Goal: Navigation & Orientation: Understand site structure

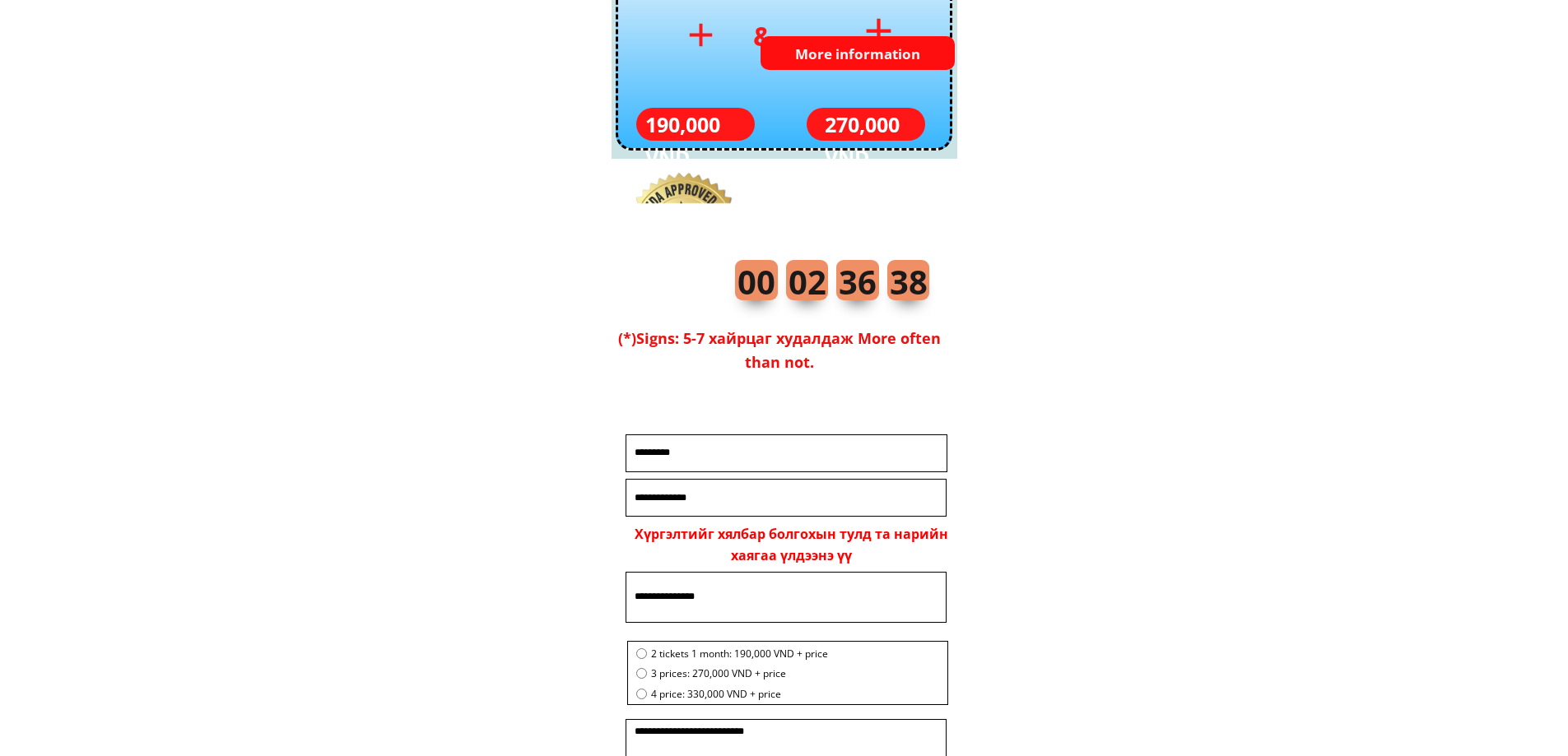
scroll to position [5863, 0]
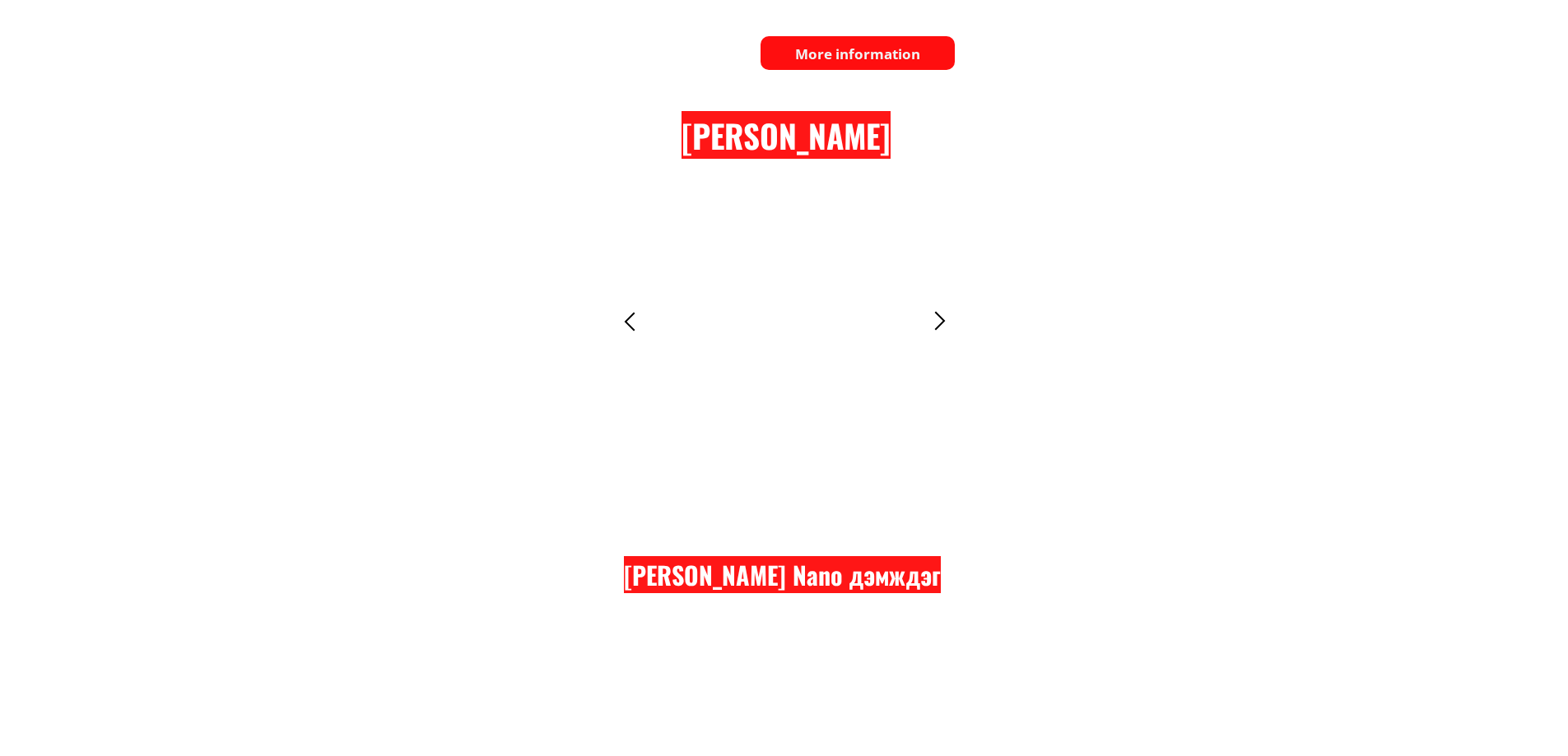
scroll to position [7047, 0]
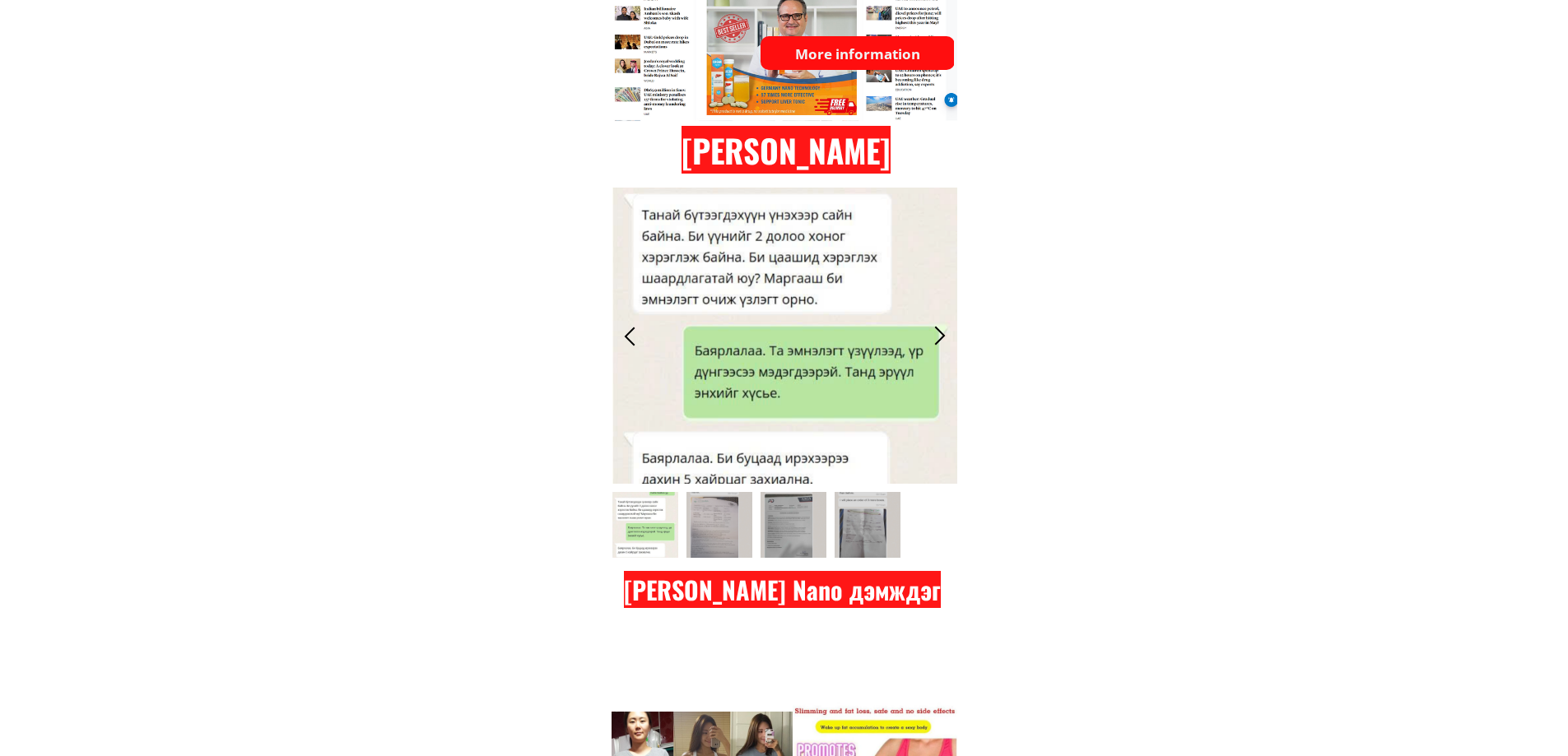
click at [0, 0] on div at bounding box center [0, 0] width 0 height 0
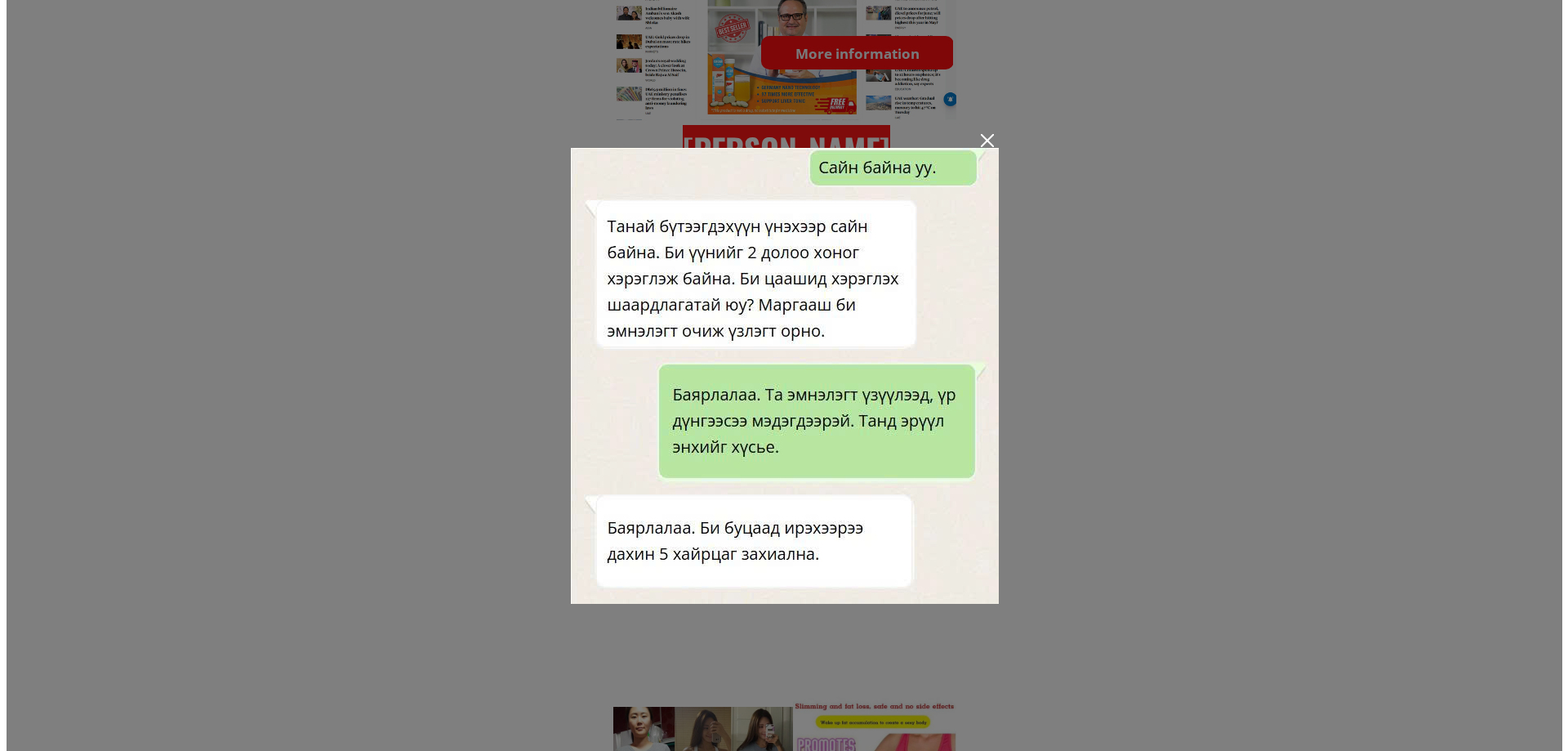
scroll to position [0, 0]
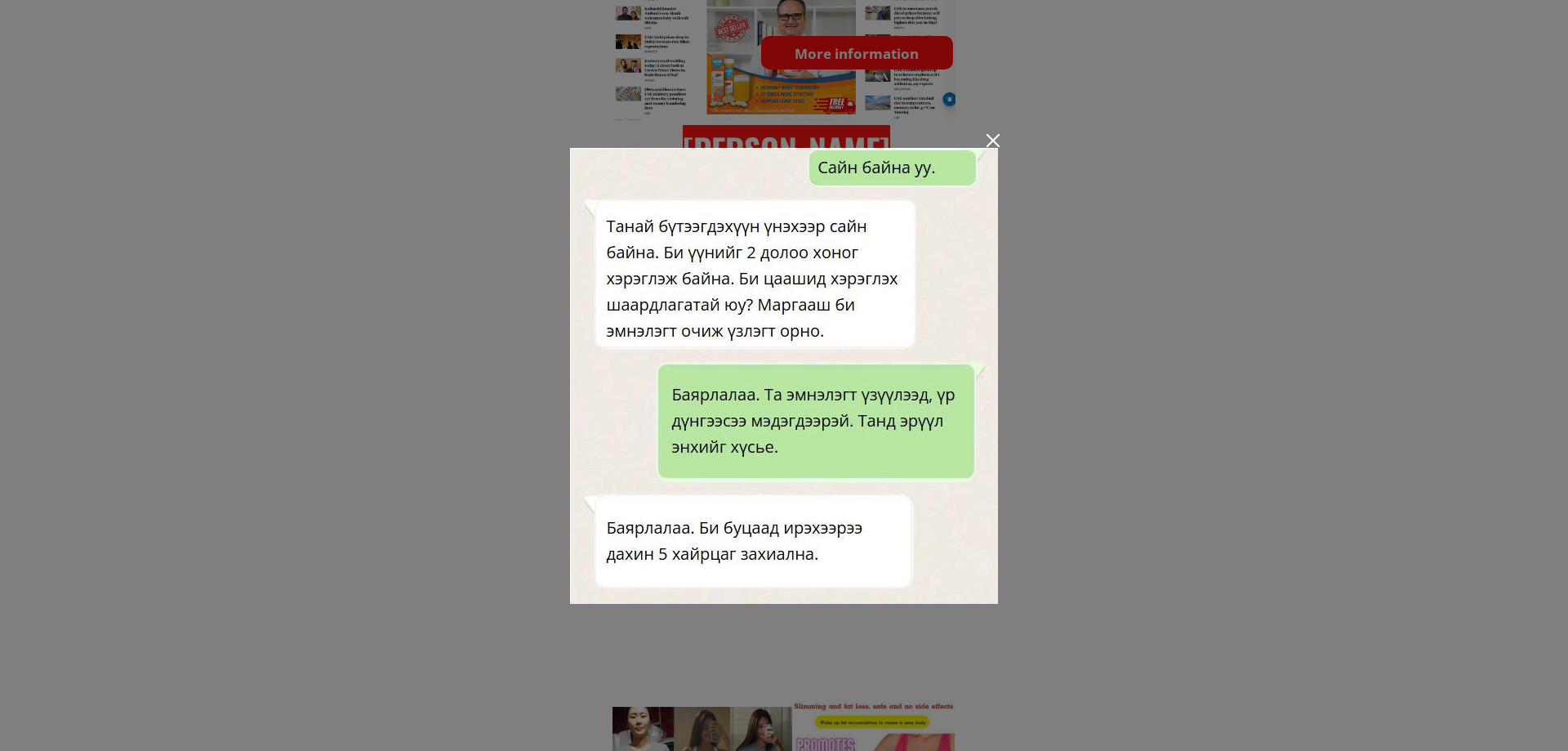
click at [987, 143] on div at bounding box center [993, 141] width 13 height 13
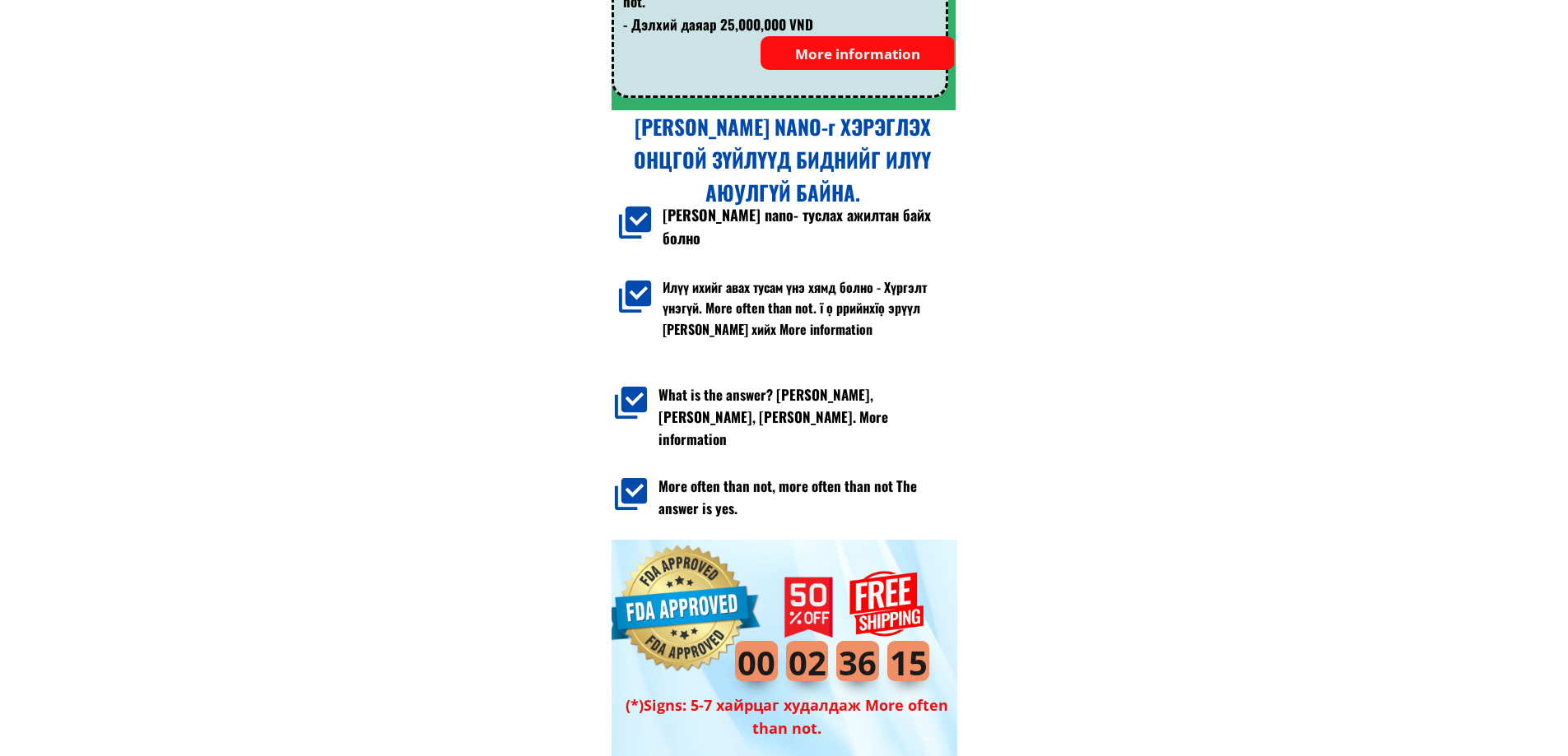
scroll to position [12001, 0]
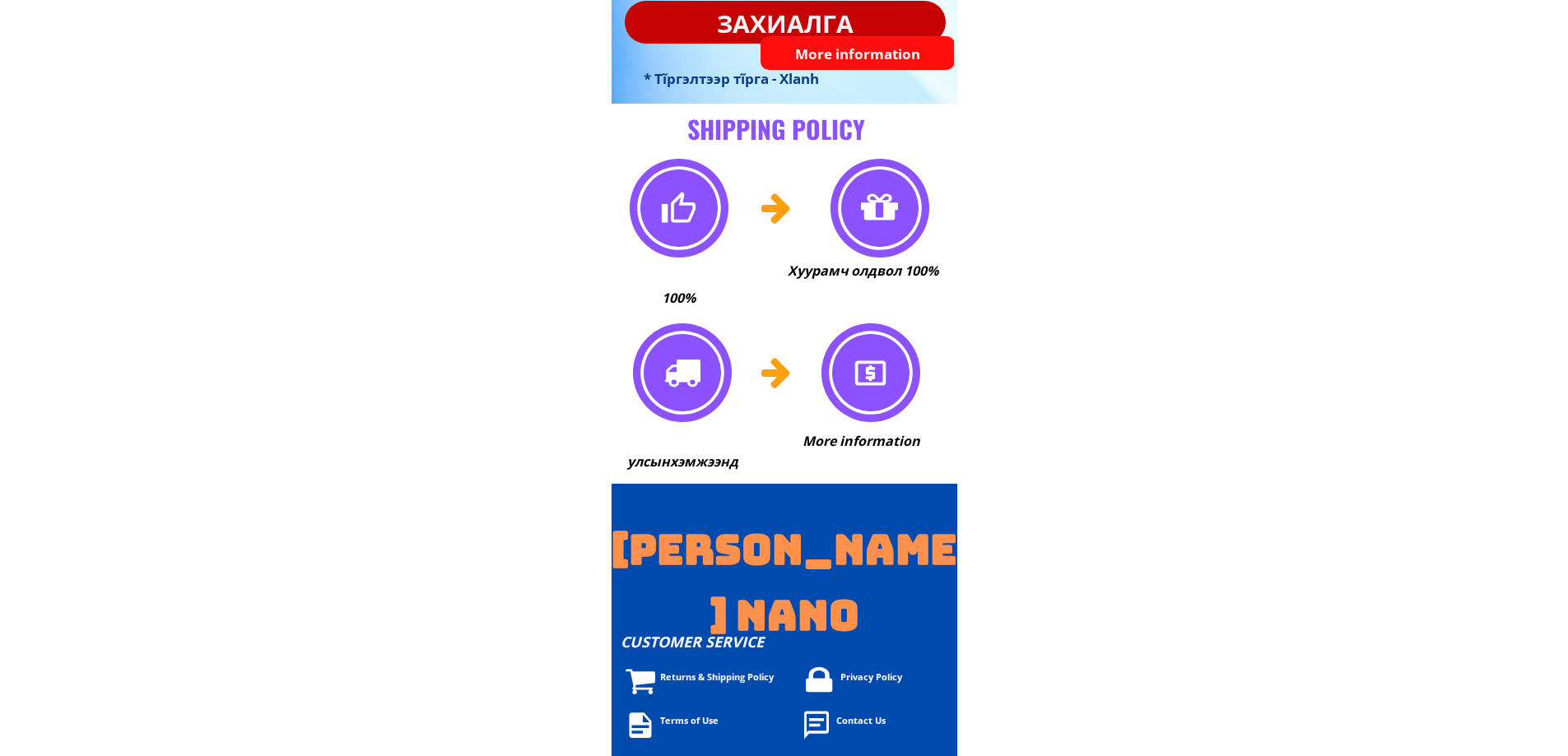
click at [852, 718] on font "Contact Us" at bounding box center [861, 720] width 49 height 12
click at [685, 679] on font "Returns & Shipping Policy" at bounding box center [717, 676] width 114 height 12
click at [690, 715] on font "Terms of Use" at bounding box center [689, 720] width 59 height 12
